Goal: Check status: Check status

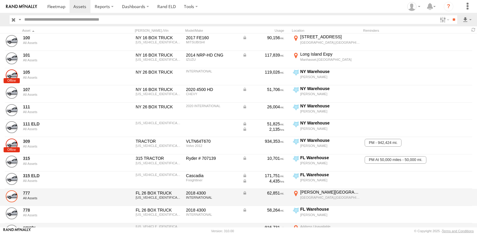
click at [12, 197] on link at bounding box center [12, 197] width 12 height 12
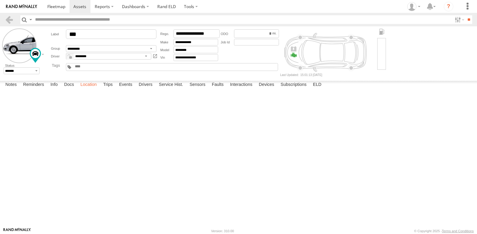
click at [91, 89] on label "Location" at bounding box center [88, 85] width 22 height 8
click at [0, 0] on span at bounding box center [0, 0] width 0 height 0
click at [0, 0] on link at bounding box center [0, 0] width 0 height 0
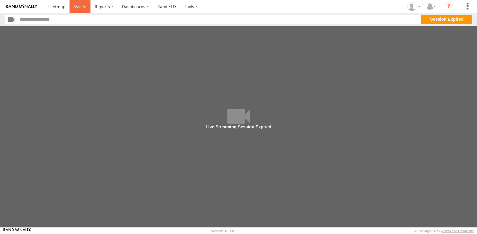
click at [80, 7] on span at bounding box center [79, 7] width 13 height 6
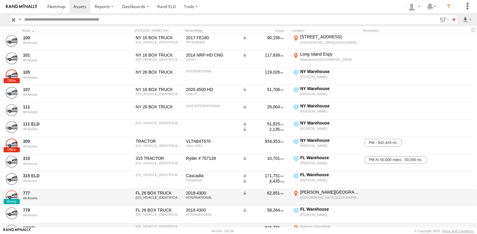
click at [10, 197] on link at bounding box center [12, 197] width 12 height 12
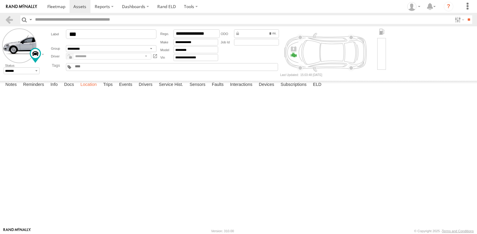
click at [91, 89] on label "Location" at bounding box center [88, 85] width 22 height 8
click at [0, 0] on span at bounding box center [0, 0] width 0 height 0
click at [0, 0] on link at bounding box center [0, 0] width 0 height 0
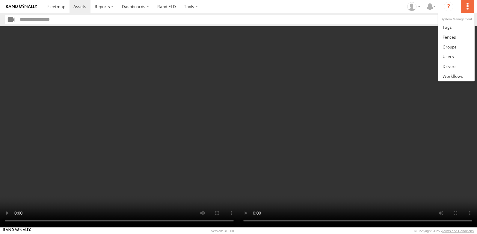
click at [466, 8] on label at bounding box center [467, 6] width 13 height 13
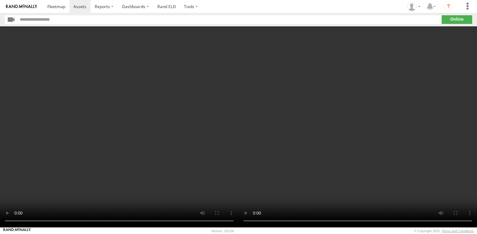
click at [380, 20] on input "text" at bounding box center [230, 19] width 424 height 9
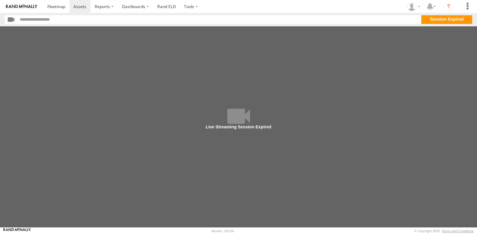
click at [439, 22] on section "**" at bounding box center [239, 19] width 468 height 9
click at [193, 7] on label at bounding box center [191, 6] width 22 height 13
click at [11, 20] on input "button" at bounding box center [11, 19] width 13 height 9
click at [77, 8] on span at bounding box center [79, 7] width 13 height 6
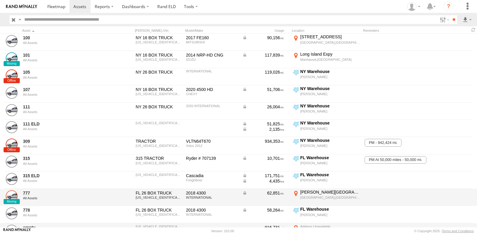
click at [10, 195] on link at bounding box center [12, 197] width 12 height 12
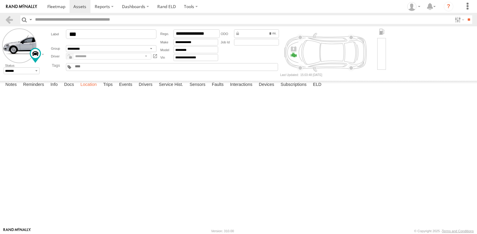
click at [91, 89] on label "Location" at bounding box center [88, 85] width 22 height 8
click at [0, 0] on span "777" at bounding box center [0, 0] width 0 height 0
click at [0, 0] on link at bounding box center [0, 0] width 0 height 0
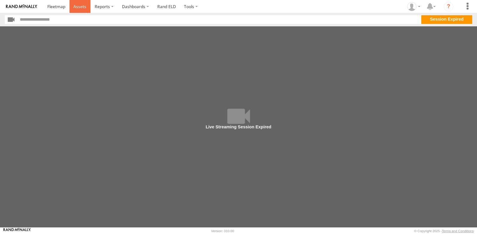
click at [79, 5] on span at bounding box center [79, 7] width 13 height 6
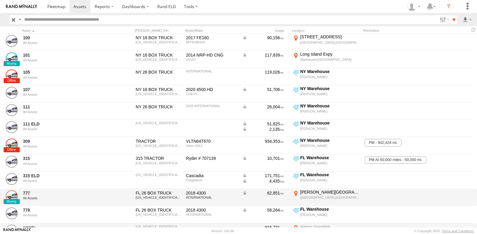
click at [14, 197] on link at bounding box center [12, 197] width 12 height 12
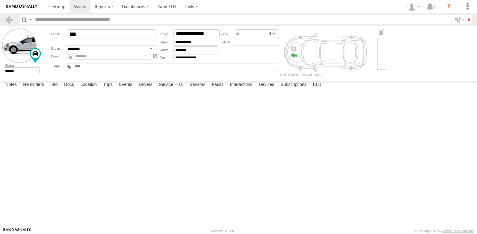
click at [88, 89] on label "Location" at bounding box center [88, 85] width 22 height 8
click at [0, 0] on span at bounding box center [0, 0] width 0 height 0
click at [0, 0] on link at bounding box center [0, 0] width 0 height 0
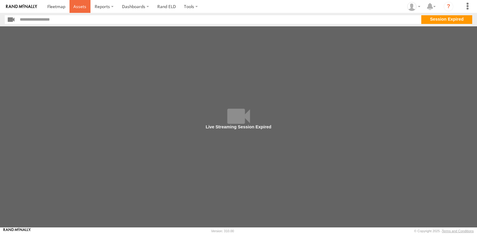
click at [81, 8] on span at bounding box center [79, 7] width 13 height 6
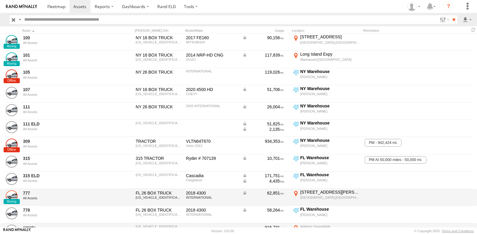
click at [11, 196] on link at bounding box center [12, 197] width 12 height 12
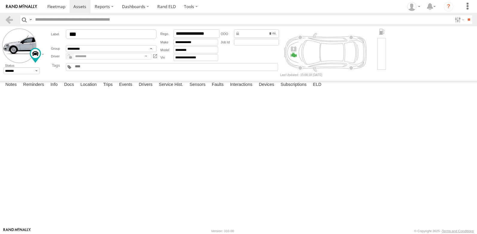
click at [92, 89] on label "Location" at bounding box center [88, 85] width 22 height 8
click at [0, 0] on span at bounding box center [0, 0] width 0 height 0
click at [0, 0] on div "777 All Assets [PERSON_NAME][GEOGRAPHIC_DATA] 25.76293 , -80.13812 4 15:08:18 […" at bounding box center [0, 0] width 0 height 0
click at [0, 0] on link at bounding box center [0, 0] width 0 height 0
